Goal: Transaction & Acquisition: Subscribe to service/newsletter

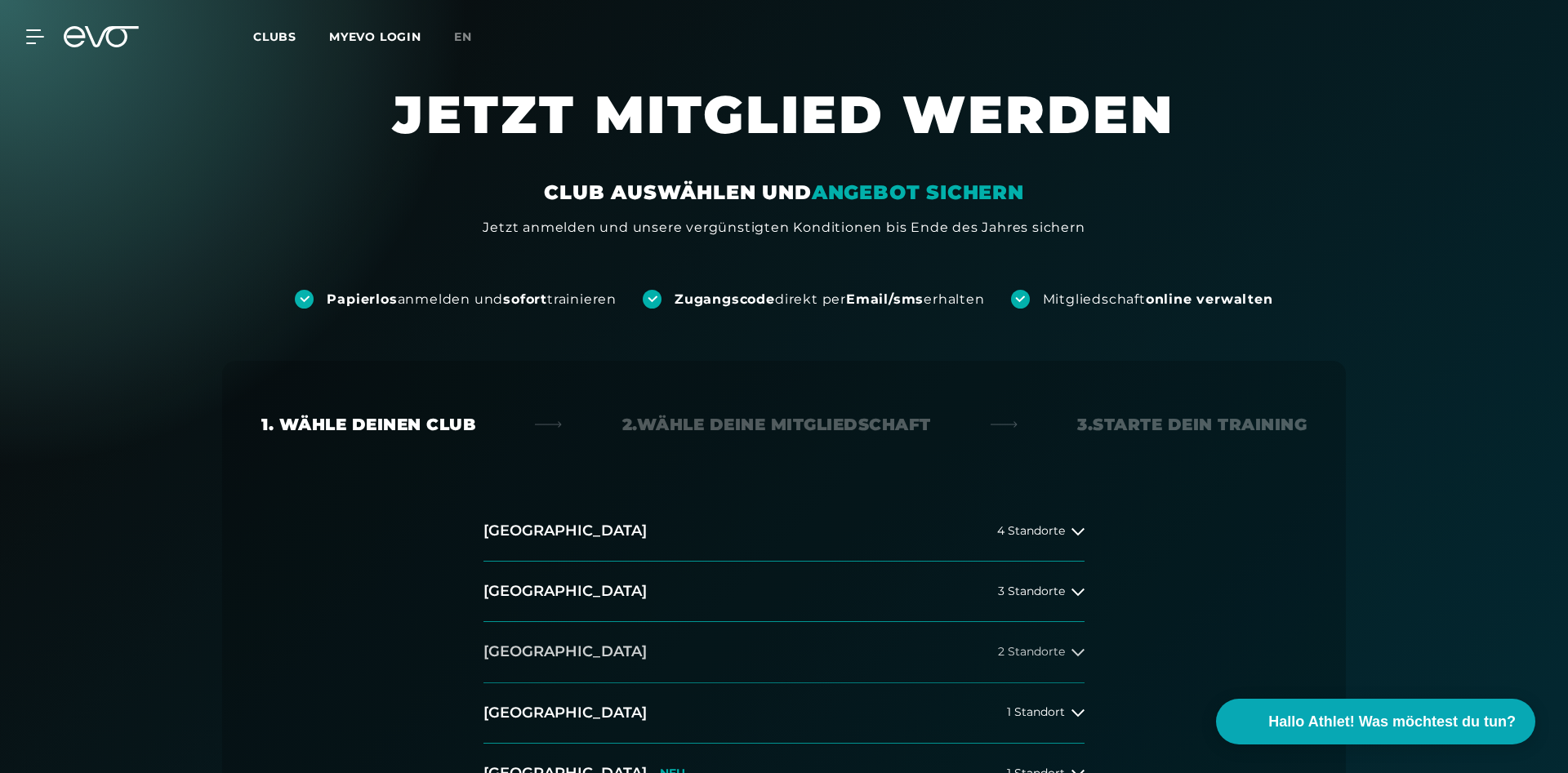
click at [1022, 644] on button "[GEOGRAPHIC_DATA] 2 Standorte" at bounding box center [784, 653] width 601 height 61
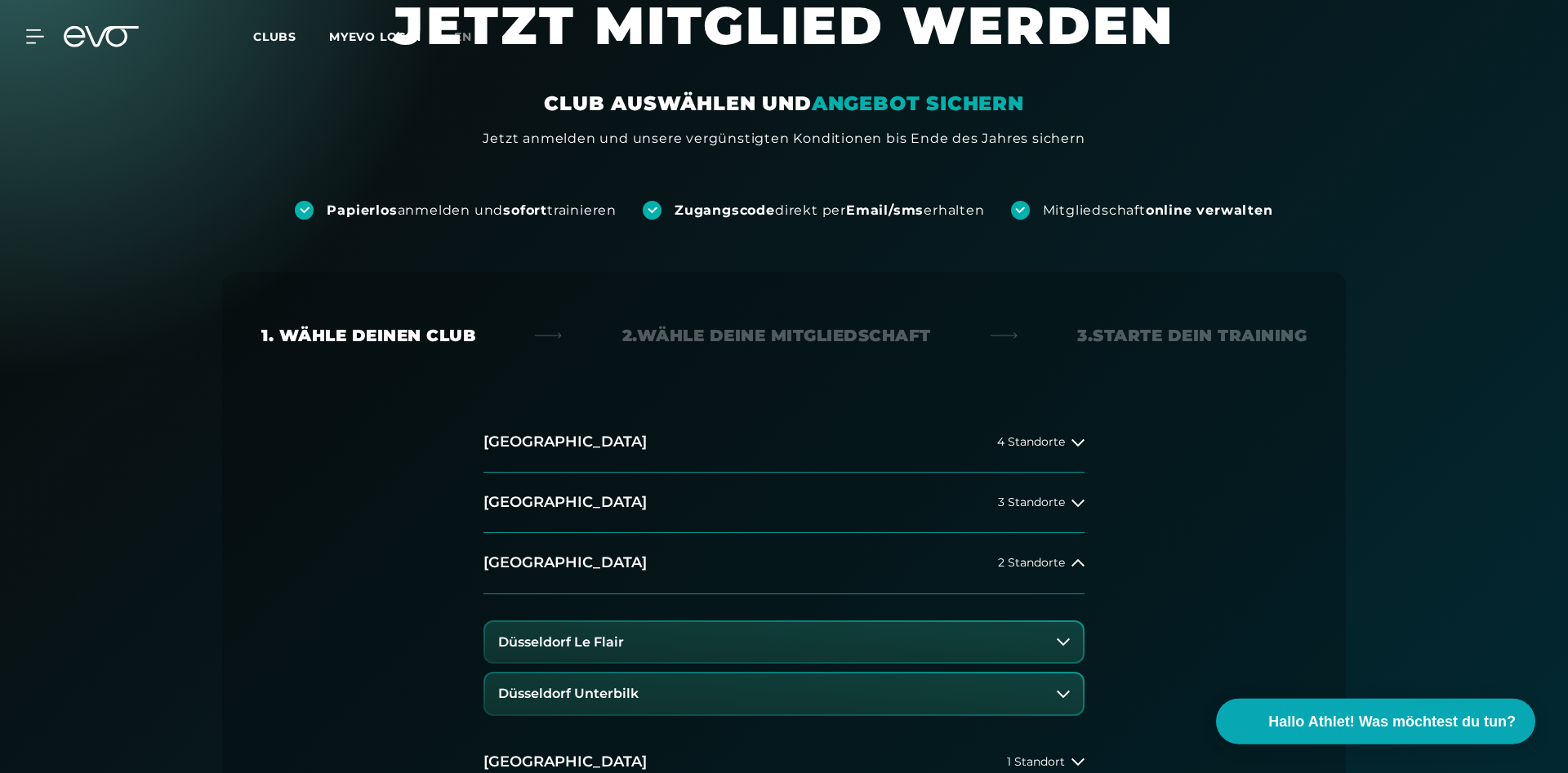
scroll to position [166, 0]
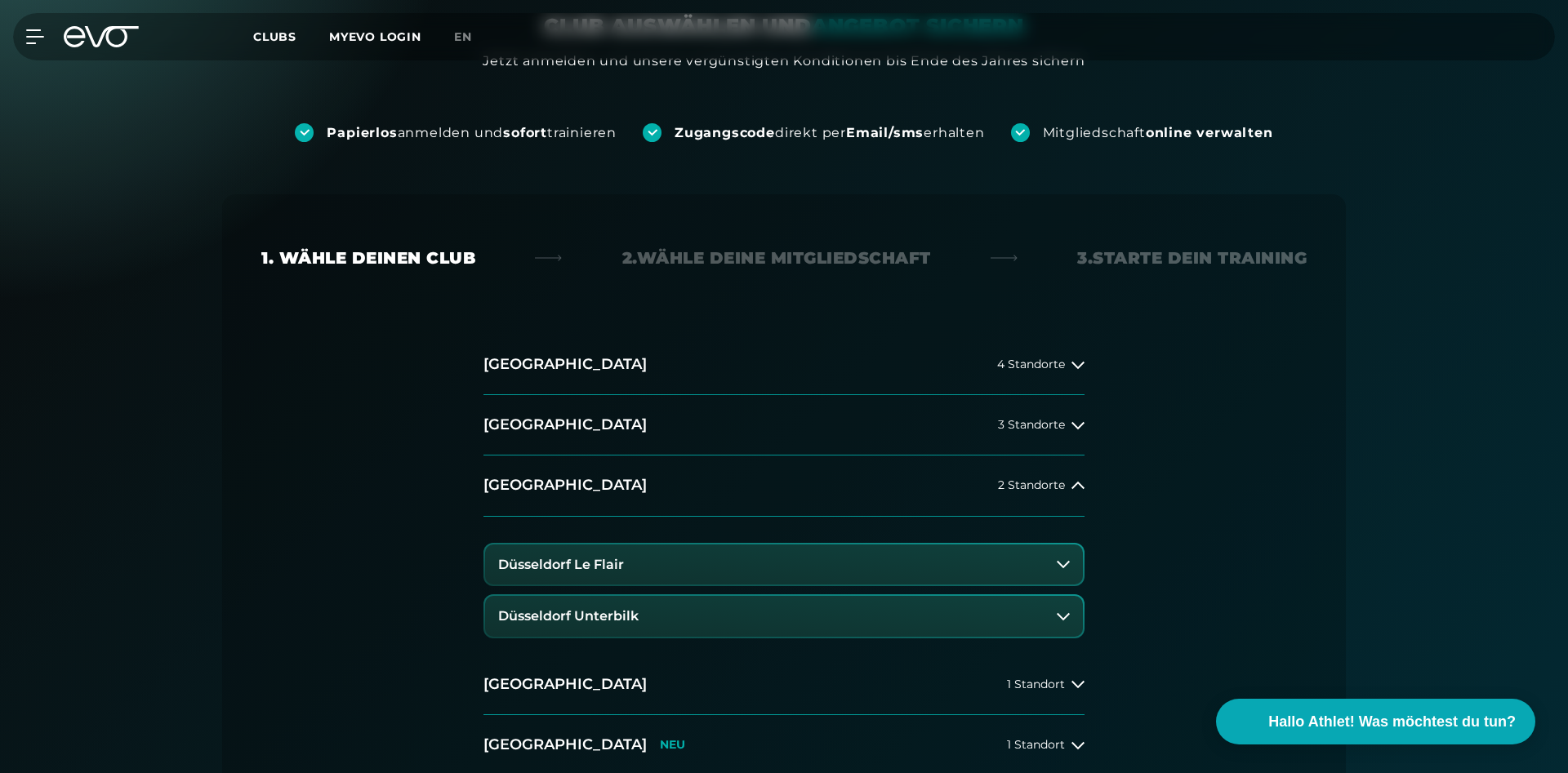
click at [645, 570] on button "Düsseldorf Le Flair" at bounding box center [784, 565] width 598 height 41
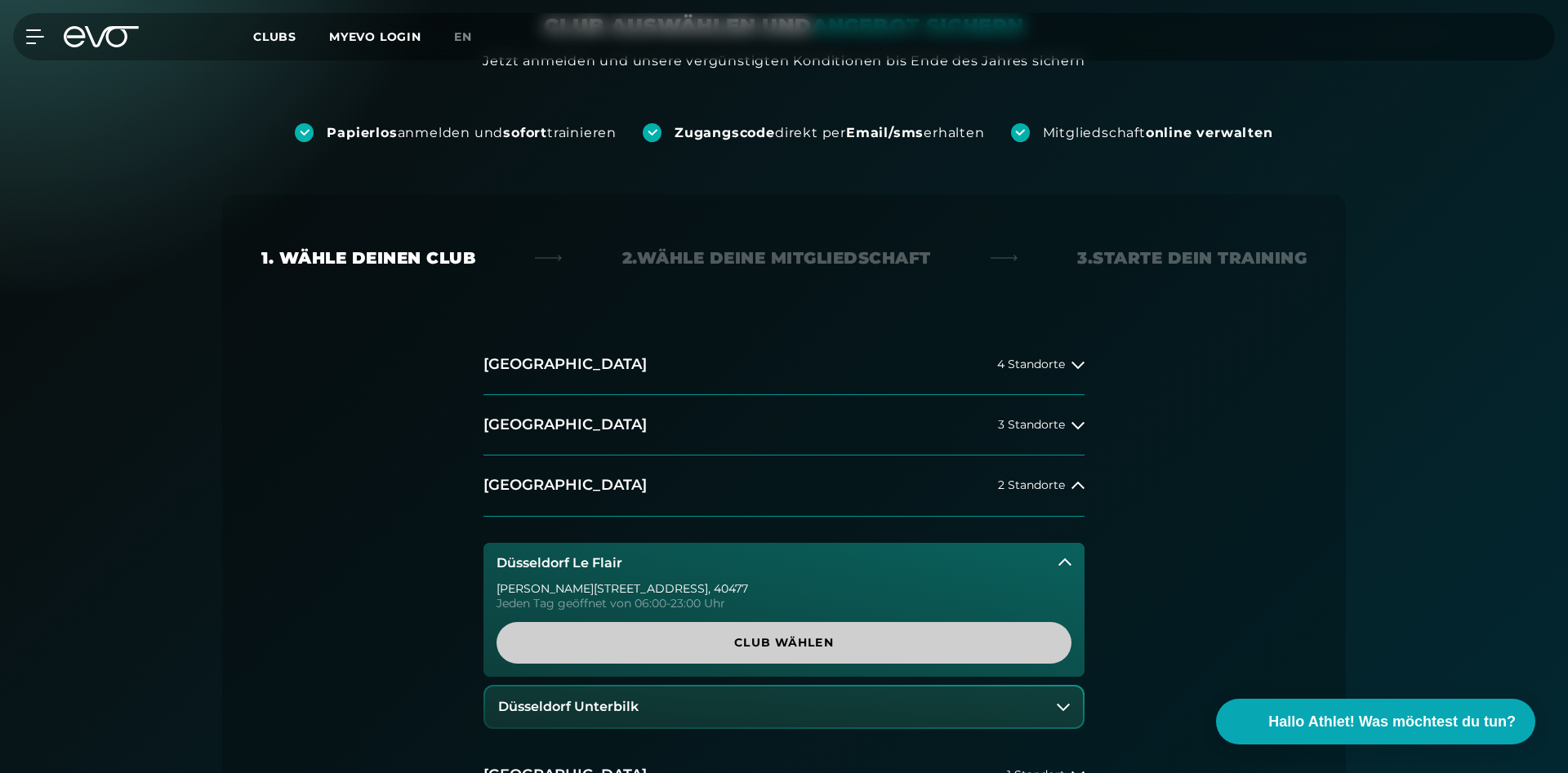
click at [756, 642] on span "Club wählen" at bounding box center [784, 643] width 496 height 17
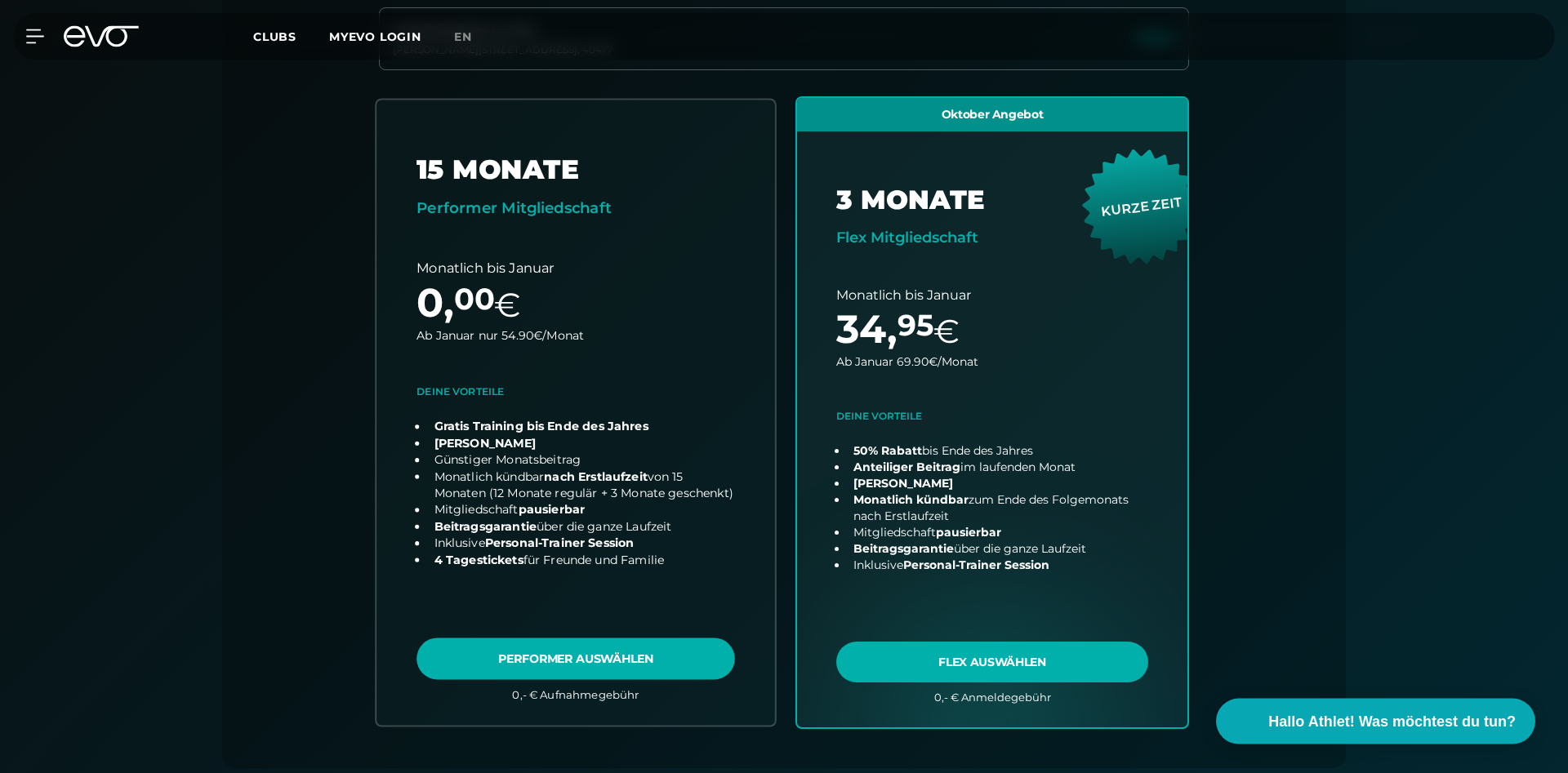
scroll to position [527, 0]
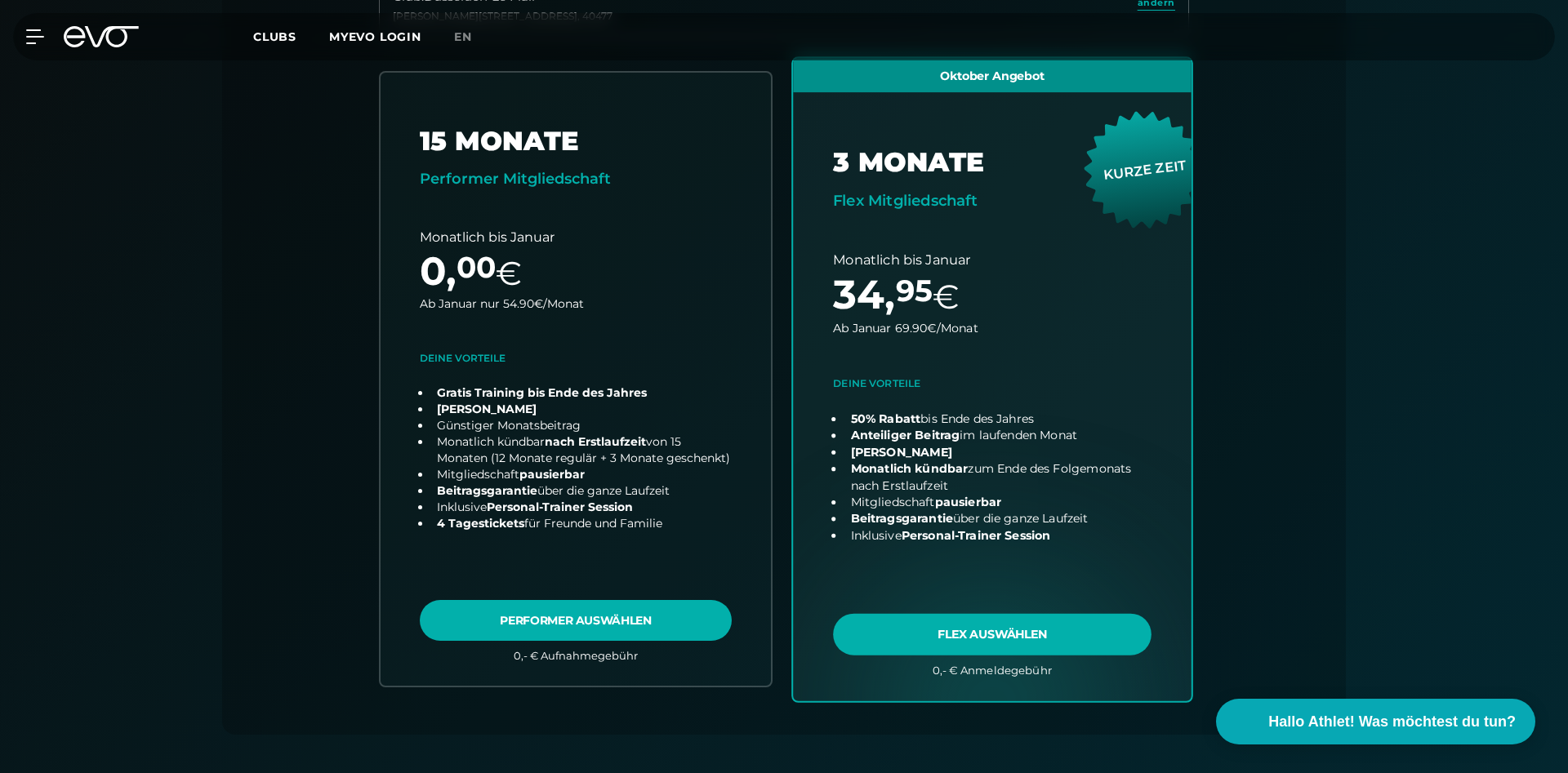
click at [986, 640] on link "choose plan" at bounding box center [992, 379] width 398 height 643
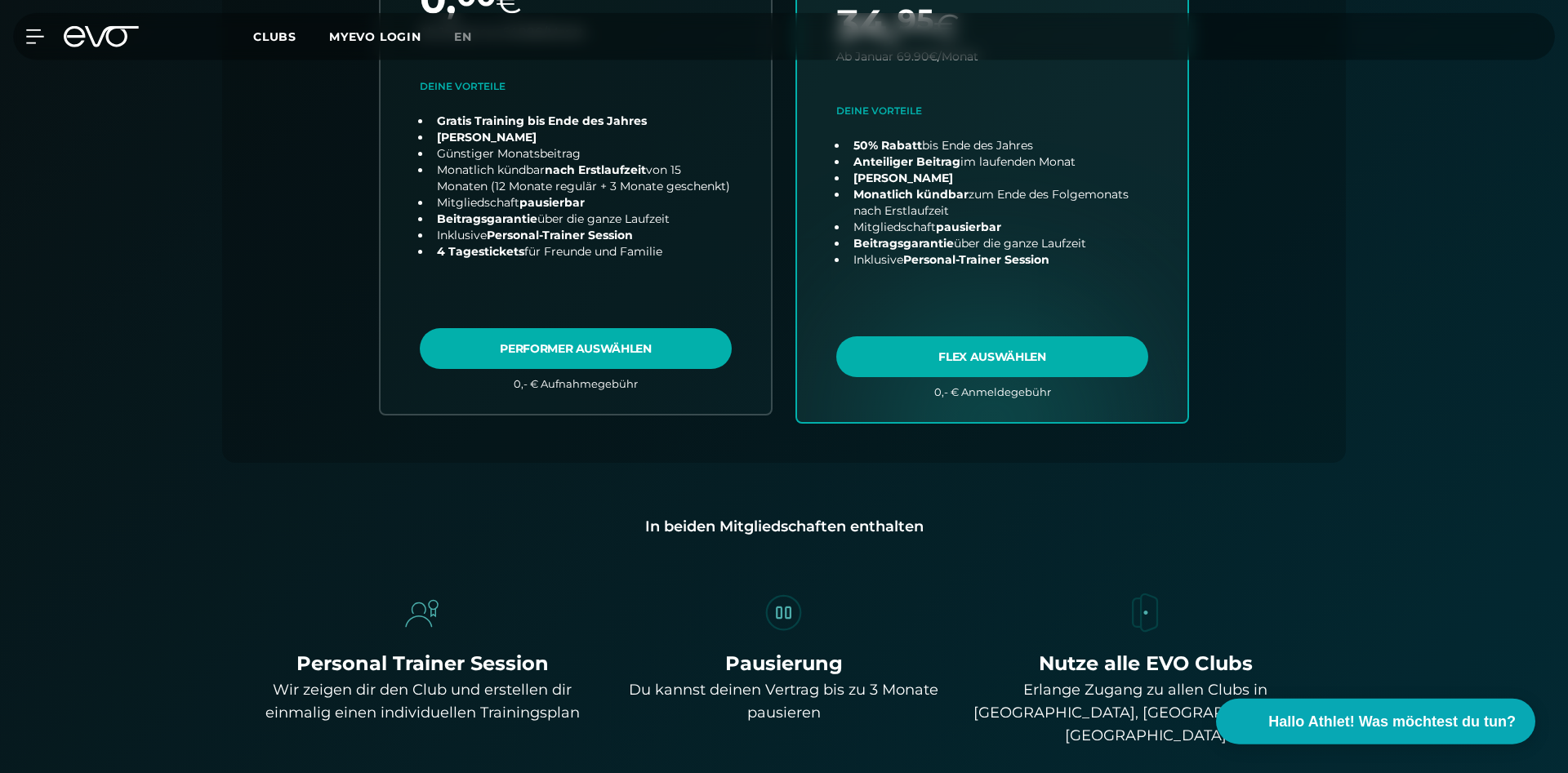
scroll to position [777, 0]
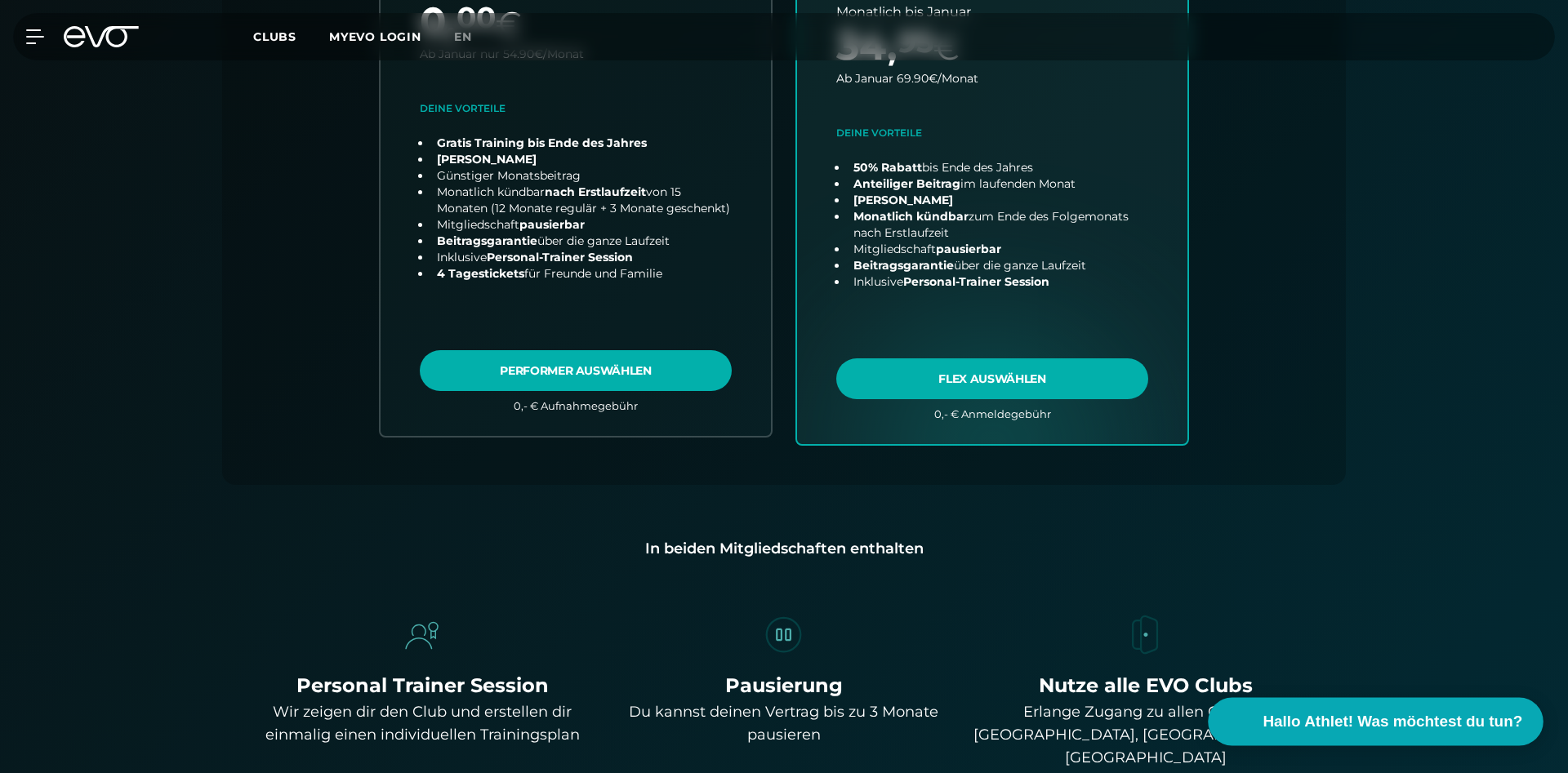
click at [1325, 724] on span "Hallo Athlet! Was möchtest du tun?" at bounding box center [1393, 721] width 260 height 23
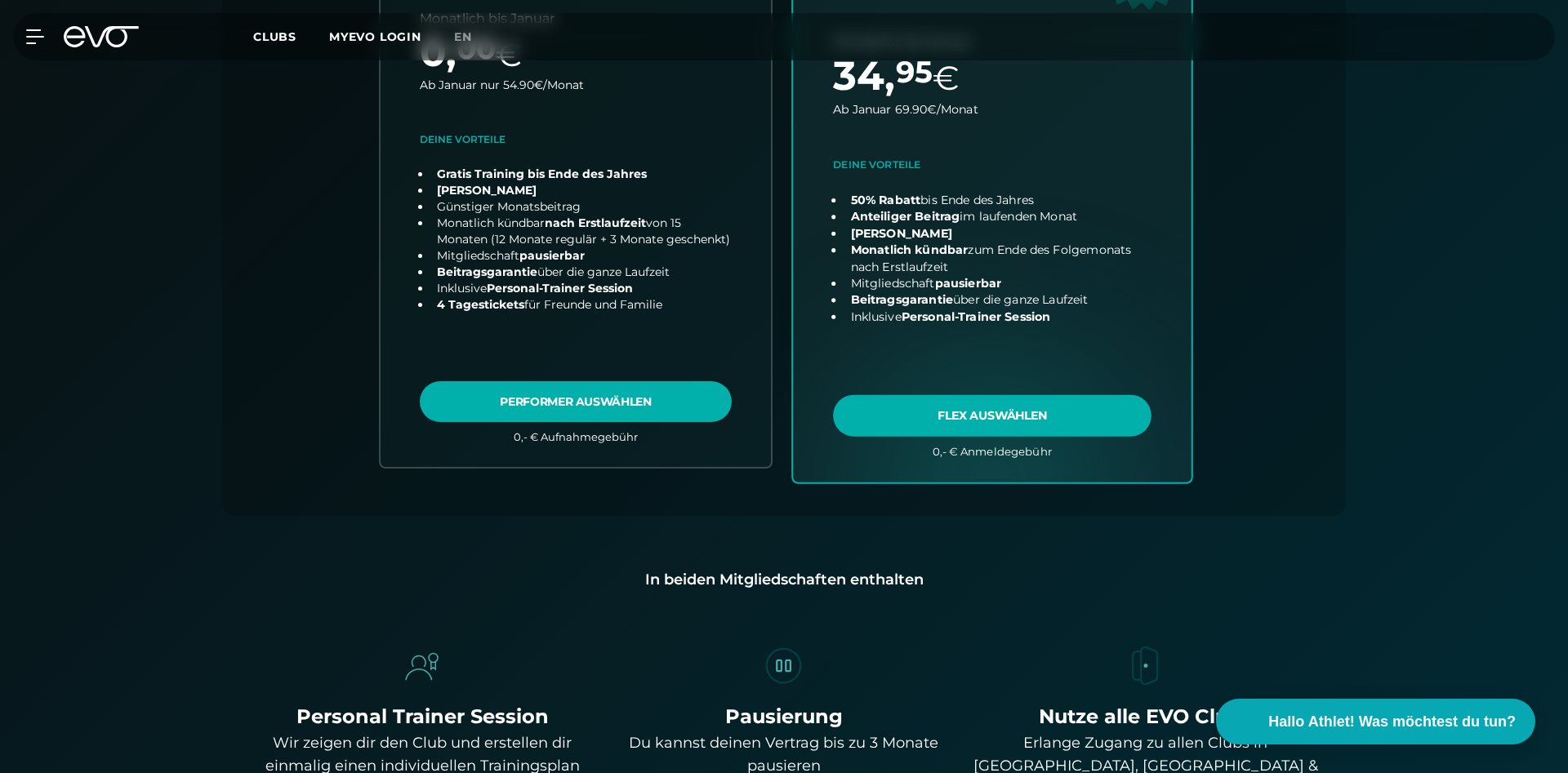
scroll to position [777, 0]
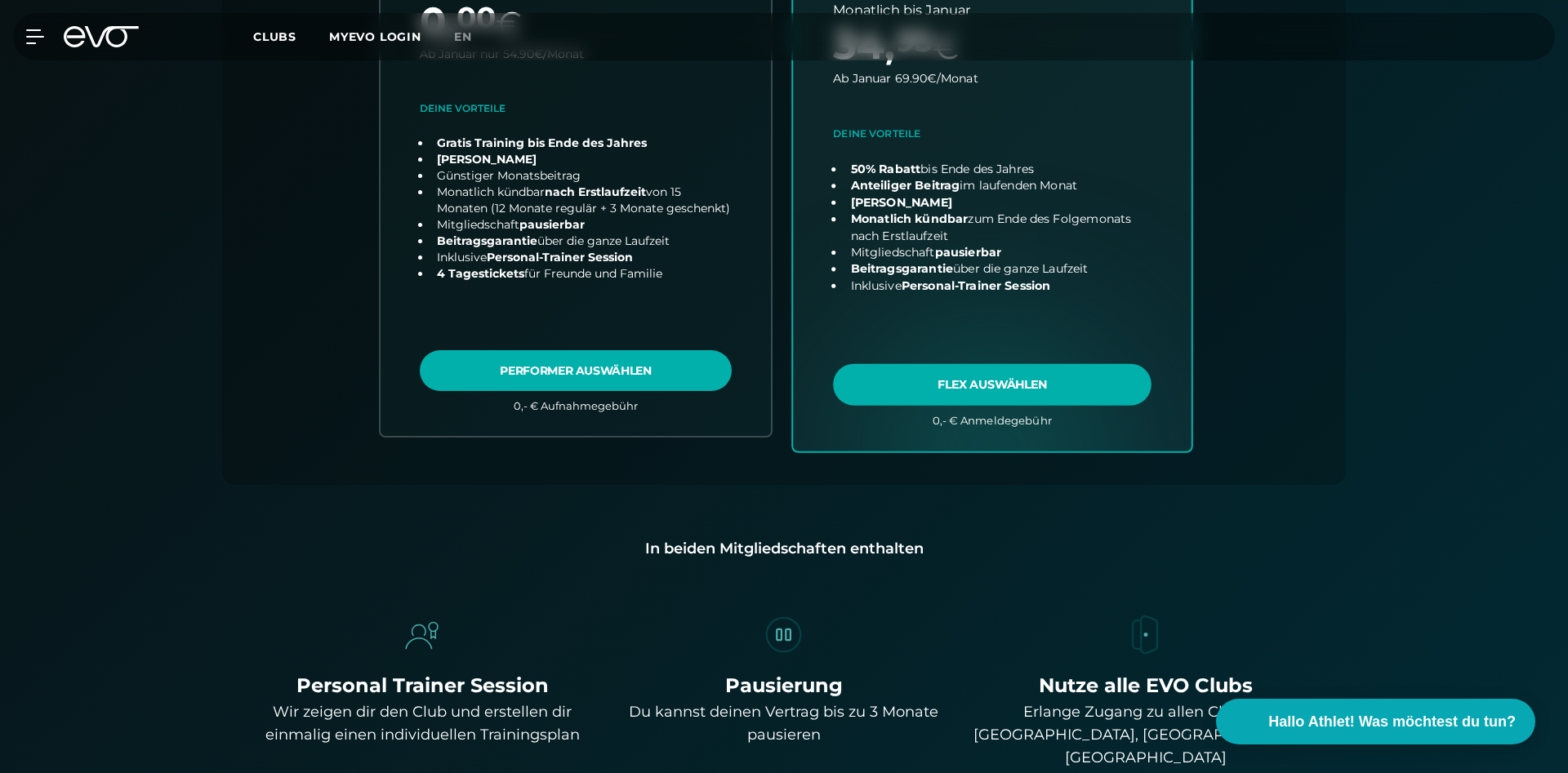
click at [1080, 371] on link "choose plan" at bounding box center [992, 129] width 398 height 643
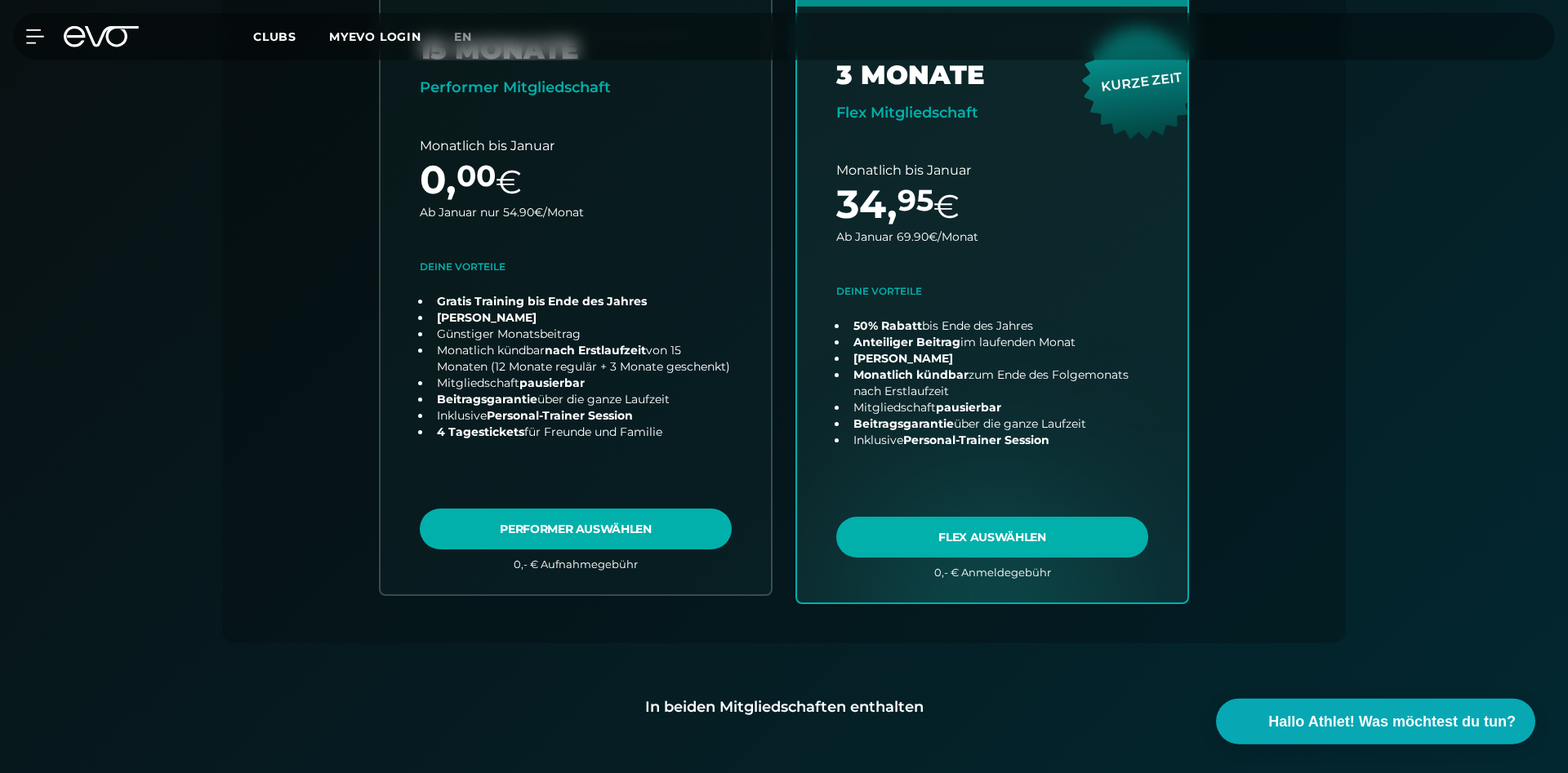
scroll to position [527, 0]
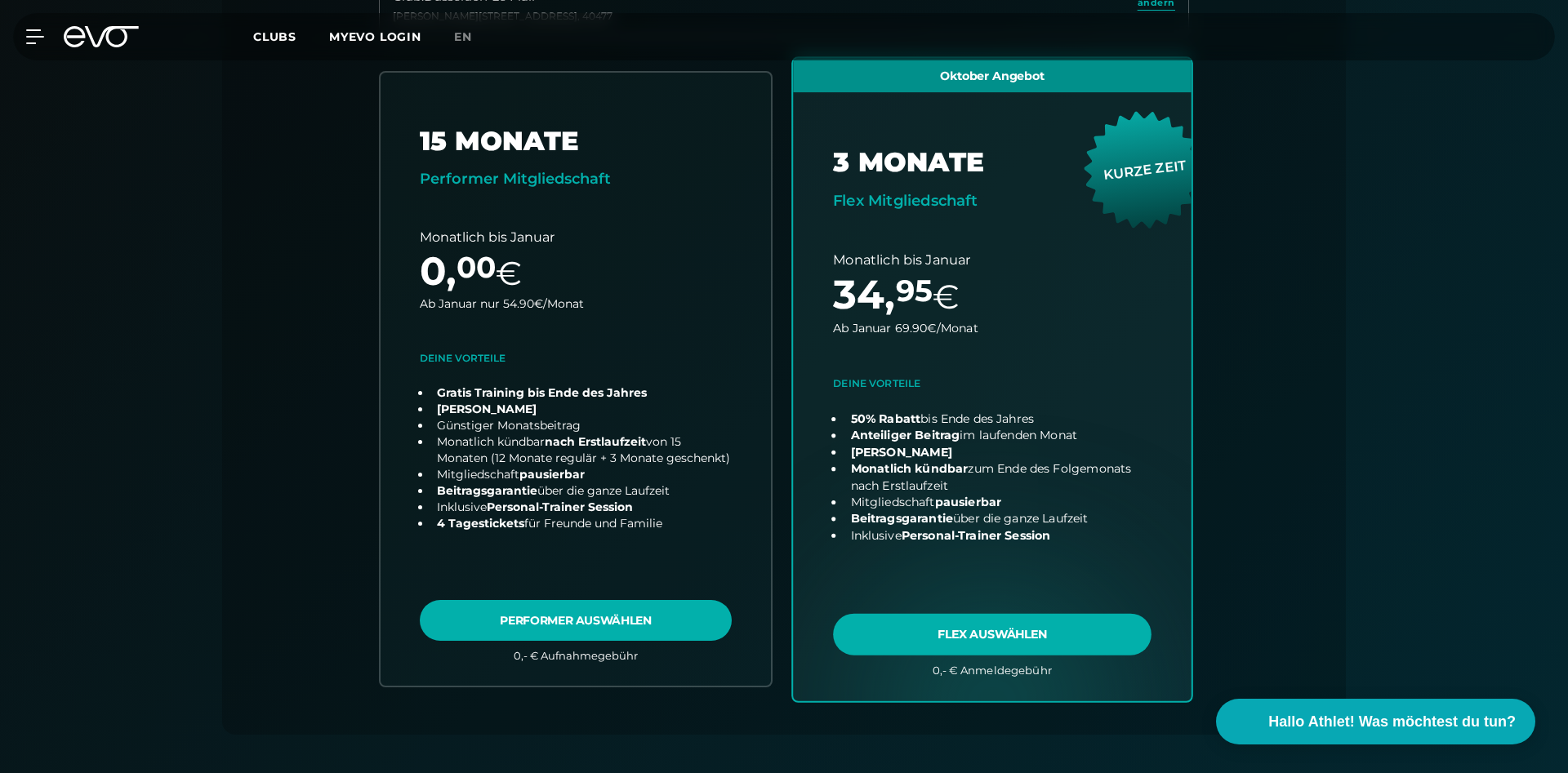
click at [1019, 635] on link "choose plan" at bounding box center [992, 379] width 398 height 643
